Goal: Check status: Check status

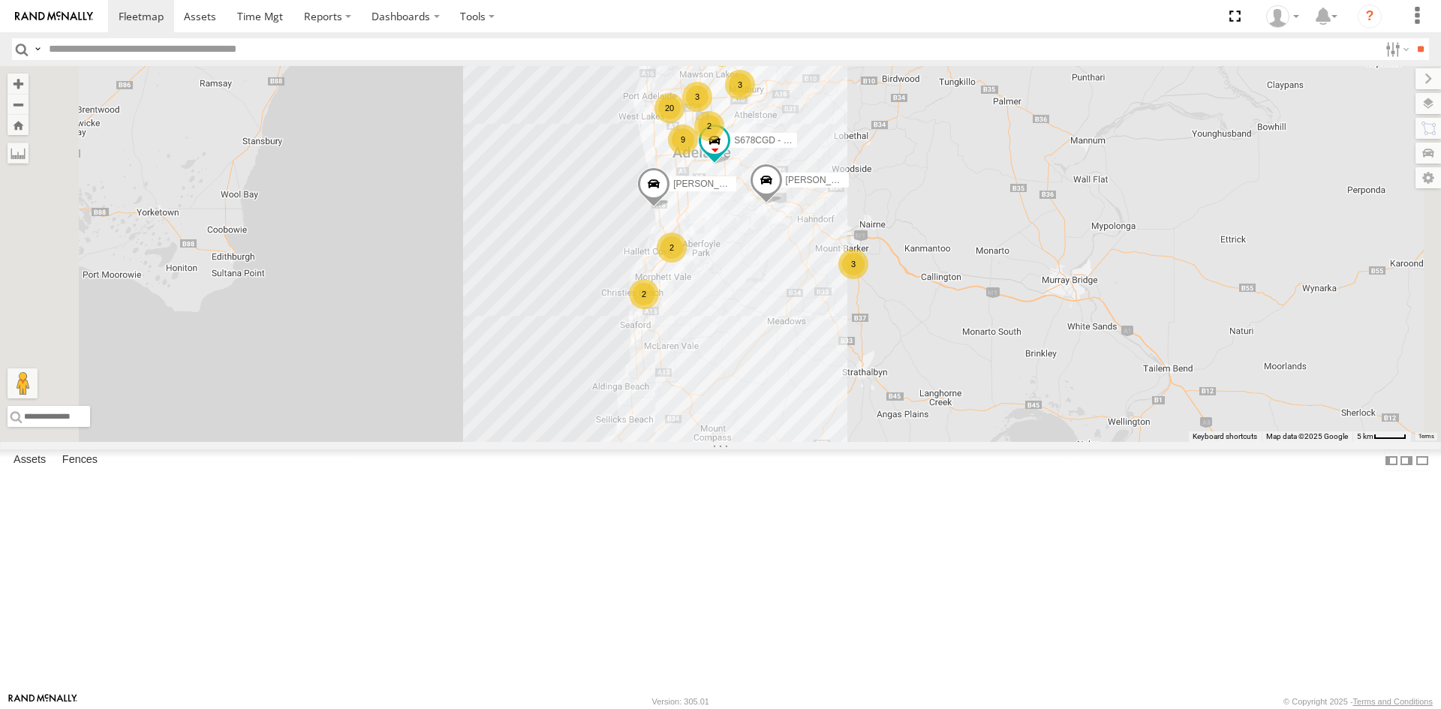
click at [0, 0] on div "S678CGD - Fridge It Sprinter" at bounding box center [0, 0] width 0 height 0
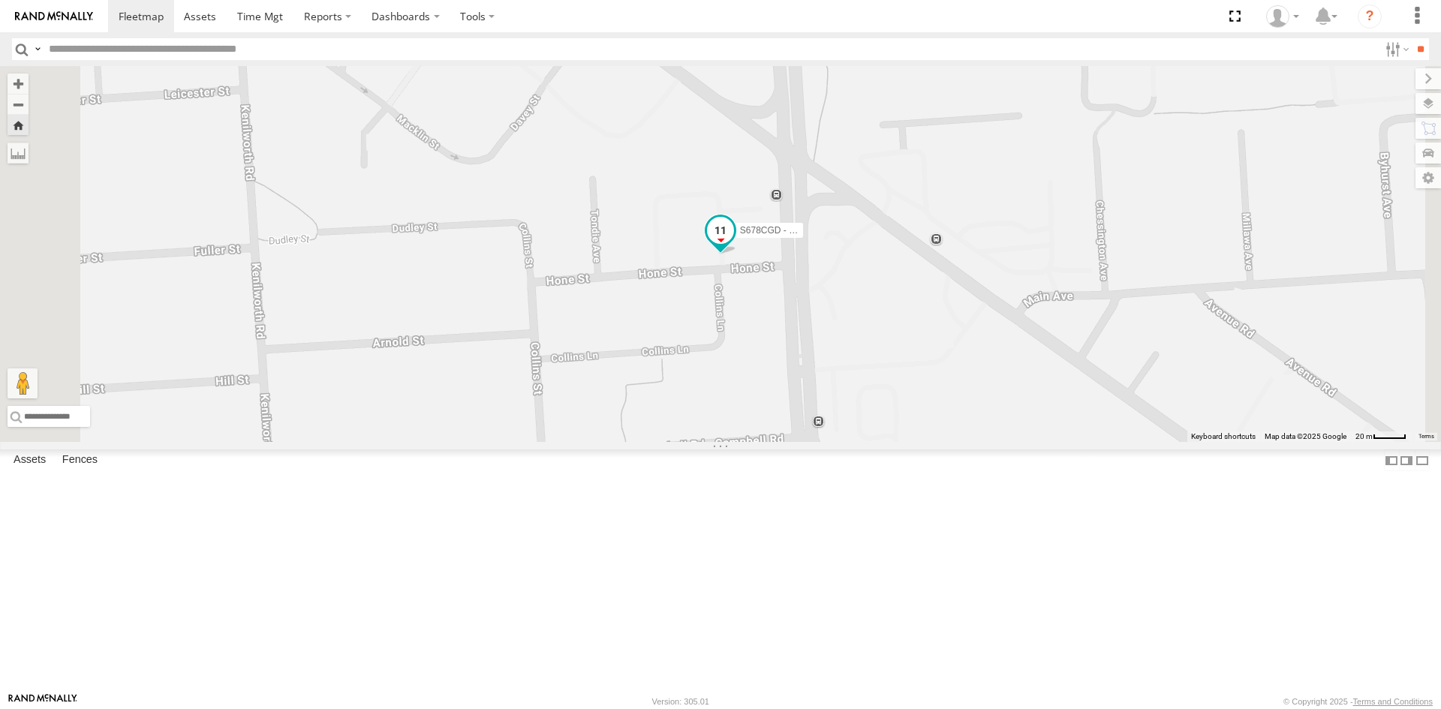
click at [734, 244] on span at bounding box center [720, 230] width 27 height 27
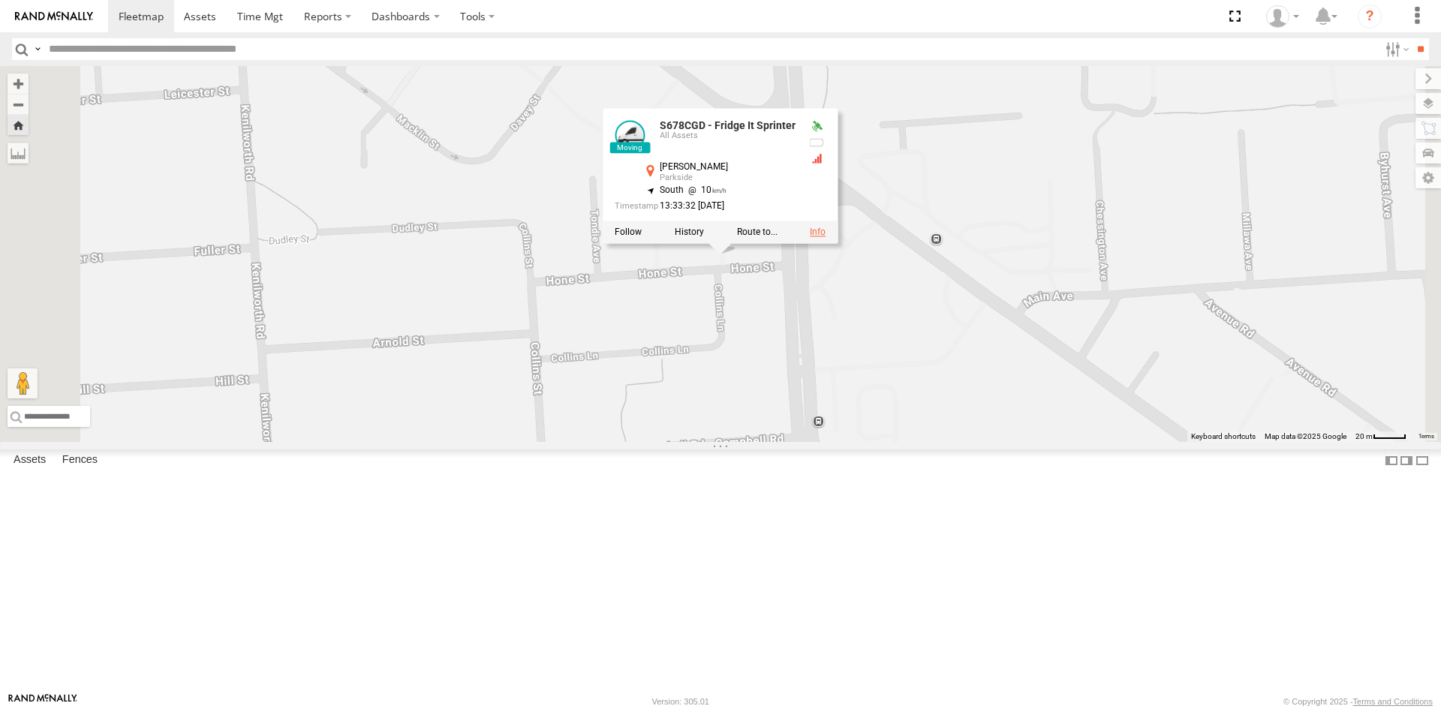
click at [825, 237] on link at bounding box center [818, 232] width 16 height 11
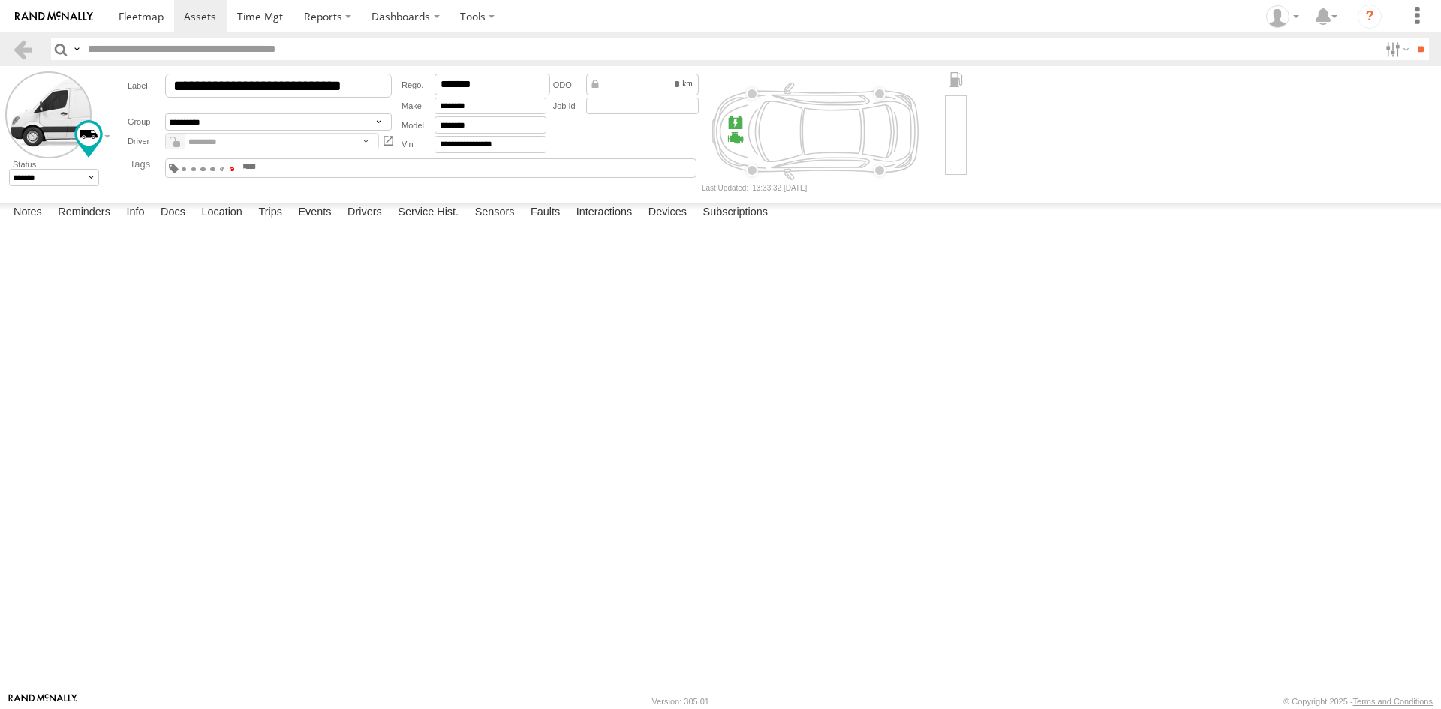
click at [235, 169] on span at bounding box center [232, 168] width 5 height 3
